Goal: Check status: Check status

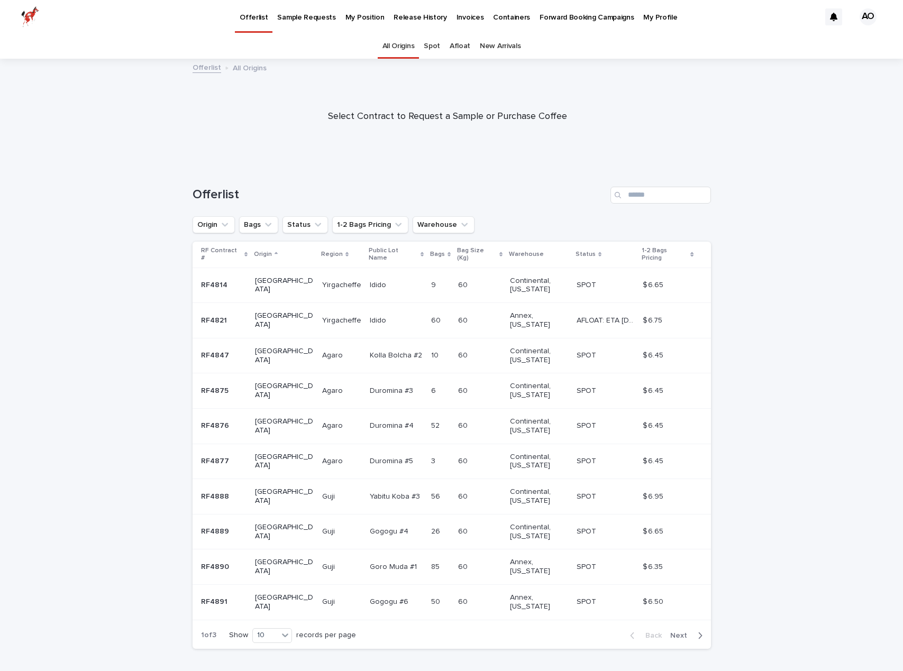
click at [408, 15] on p "Release History" at bounding box center [420, 11] width 53 height 22
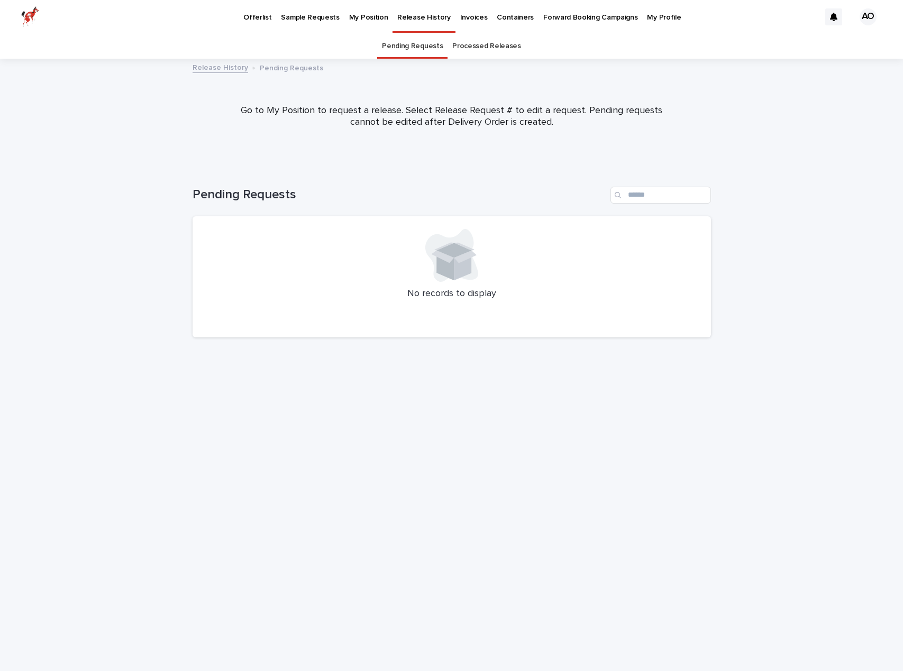
click at [479, 48] on link "Processed Releases" at bounding box center [486, 46] width 68 height 25
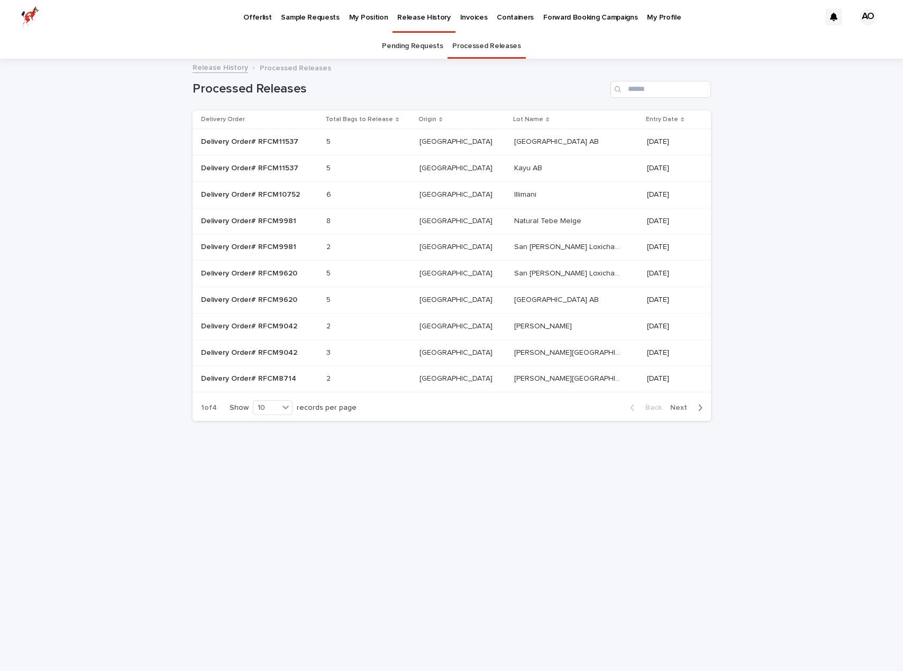
click at [475, 180] on td "[GEOGRAPHIC_DATA] [GEOGRAPHIC_DATA]" at bounding box center [462, 168] width 95 height 26
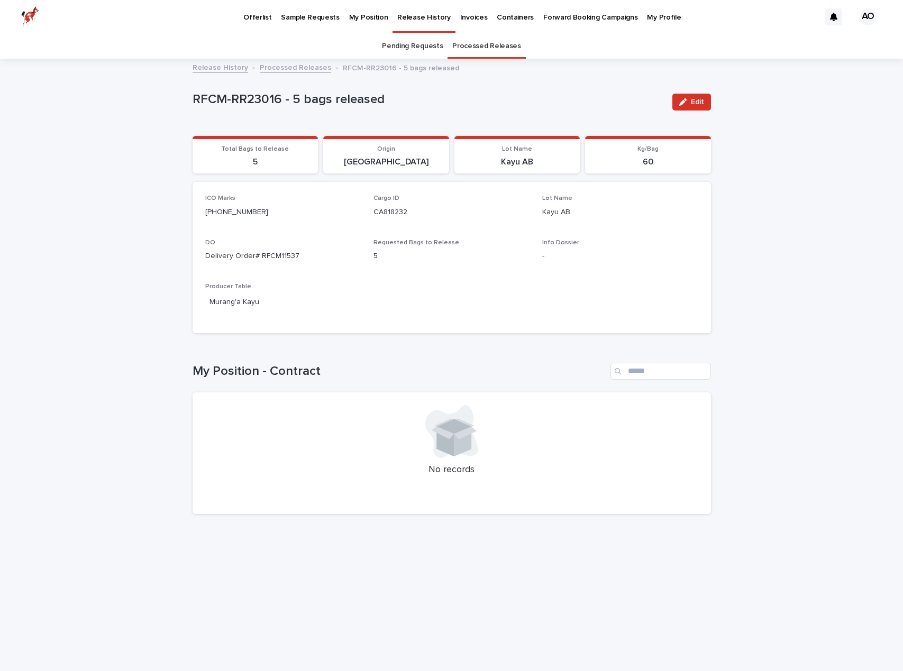
click at [356, 17] on p "My Position" at bounding box center [368, 11] width 39 height 22
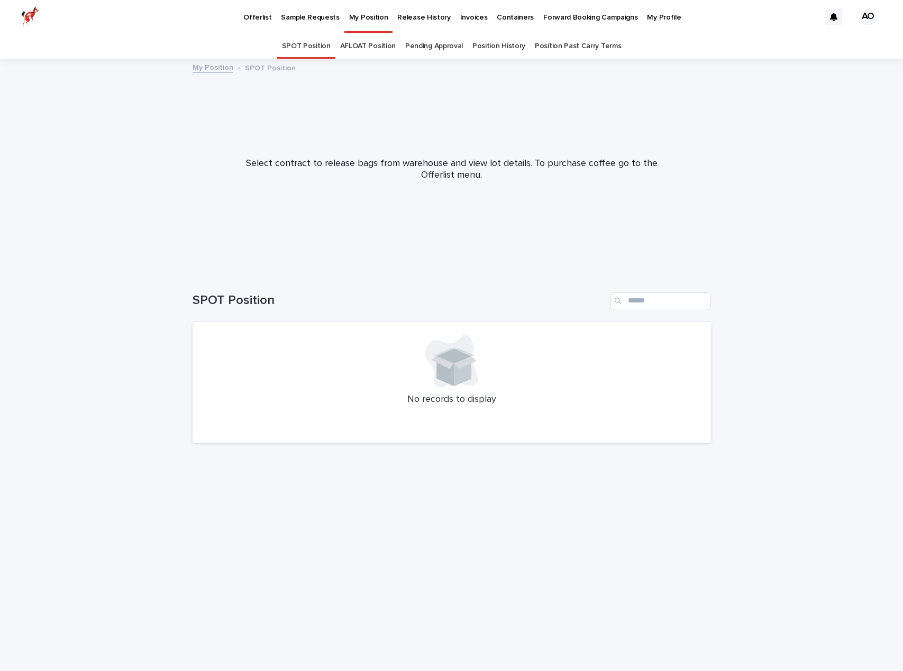
click at [483, 50] on link "Position History" at bounding box center [498, 46] width 53 height 25
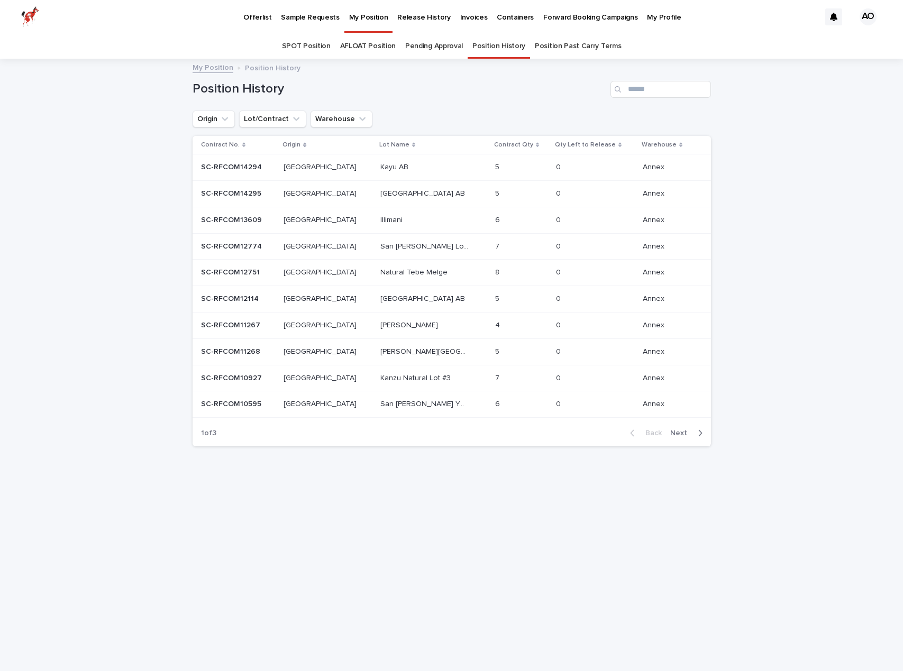
click at [380, 172] on p "Kayu AB" at bounding box center [395, 166] width 30 height 11
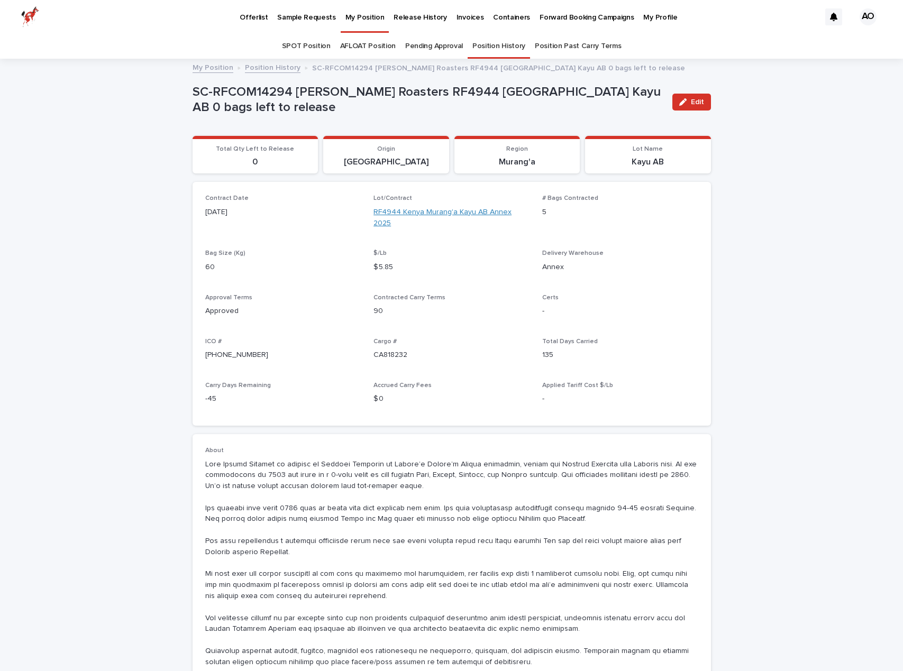
click at [472, 212] on link "RF4944 Kenya Murang'a Kayu AB Annex 2025" at bounding box center [451, 218] width 156 height 22
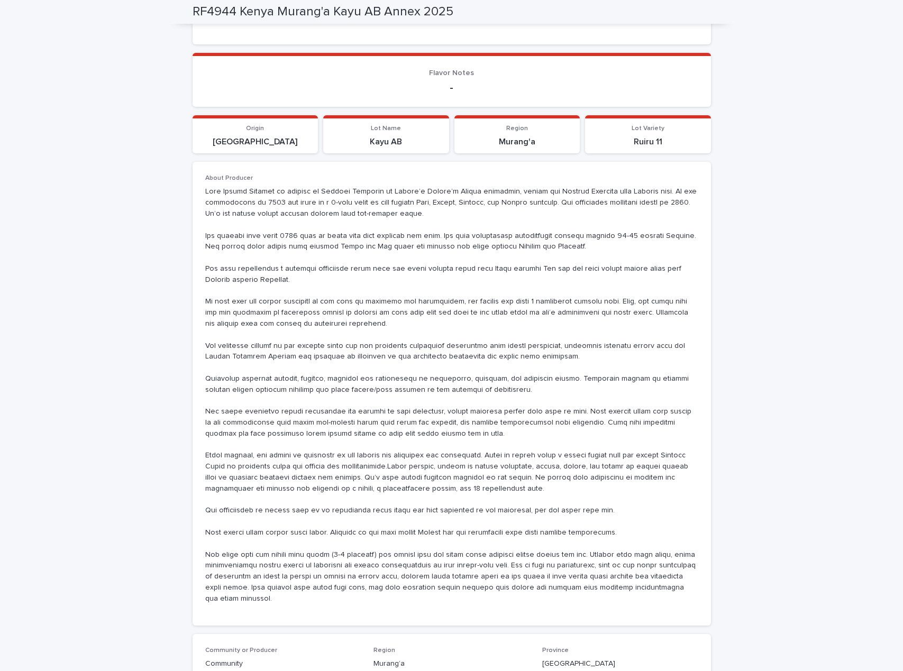
scroll to position [145, 0]
